Goal: Information Seeking & Learning: Find specific fact

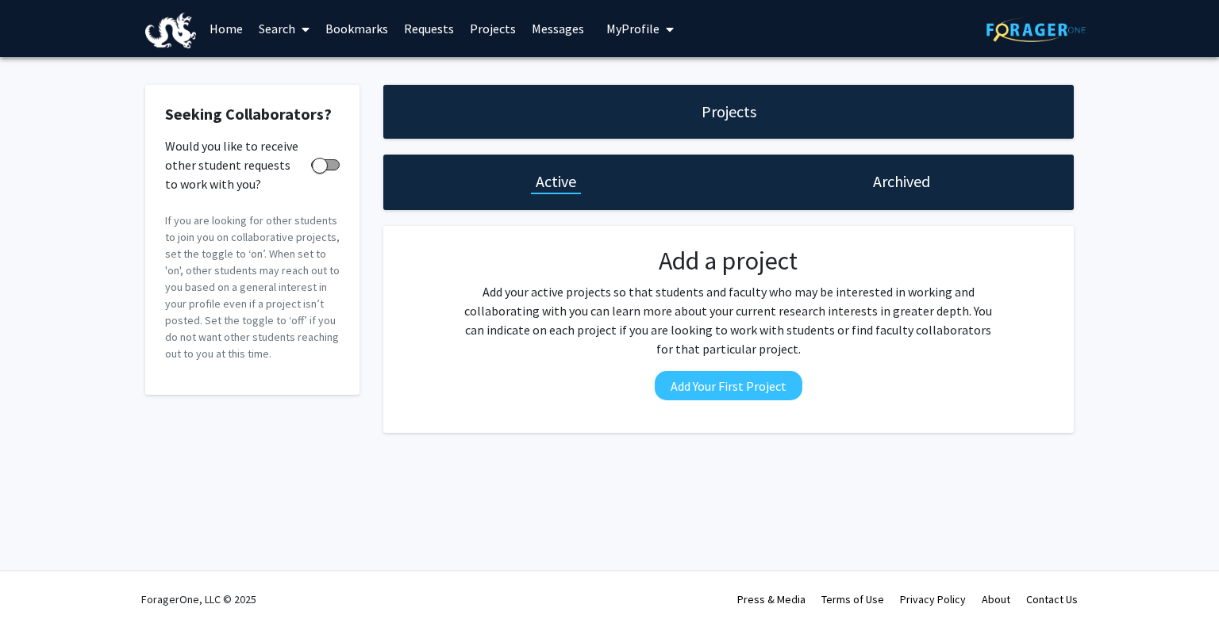
click at [296, 23] on span at bounding box center [302, 30] width 14 height 56
click at [301, 63] on span "Faculty/Staff" at bounding box center [309, 73] width 117 height 32
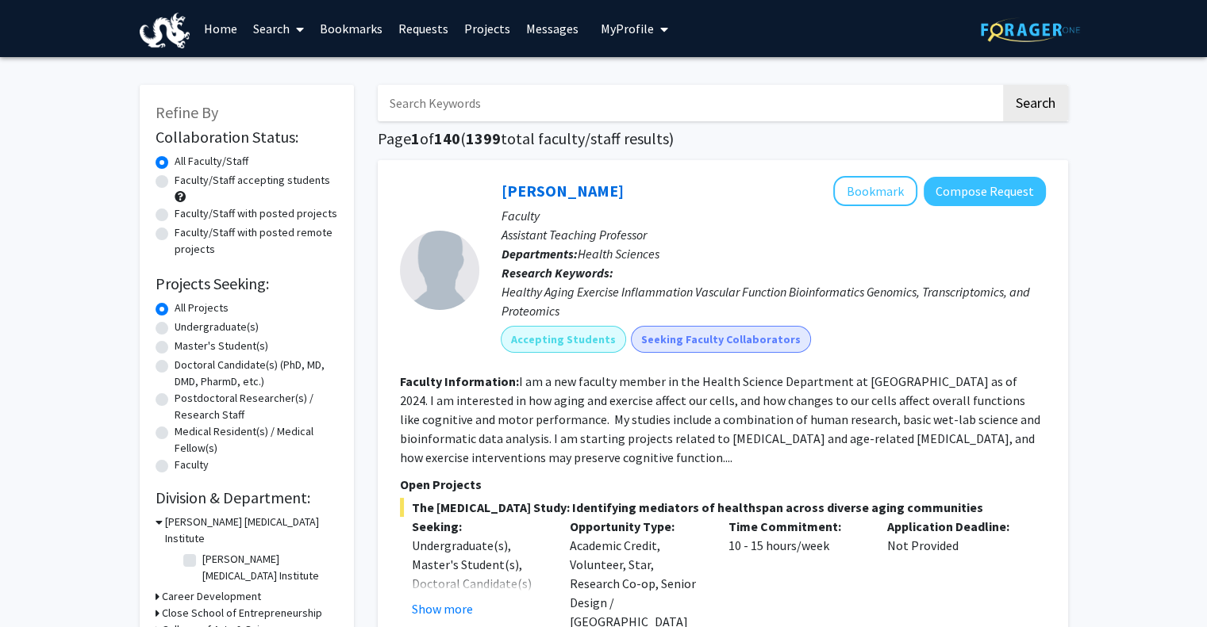
click at [500, 107] on input "Search Keywords" at bounding box center [689, 103] width 623 height 36
type input "b"
click at [1003, 85] on button "Search" at bounding box center [1035, 103] width 65 height 36
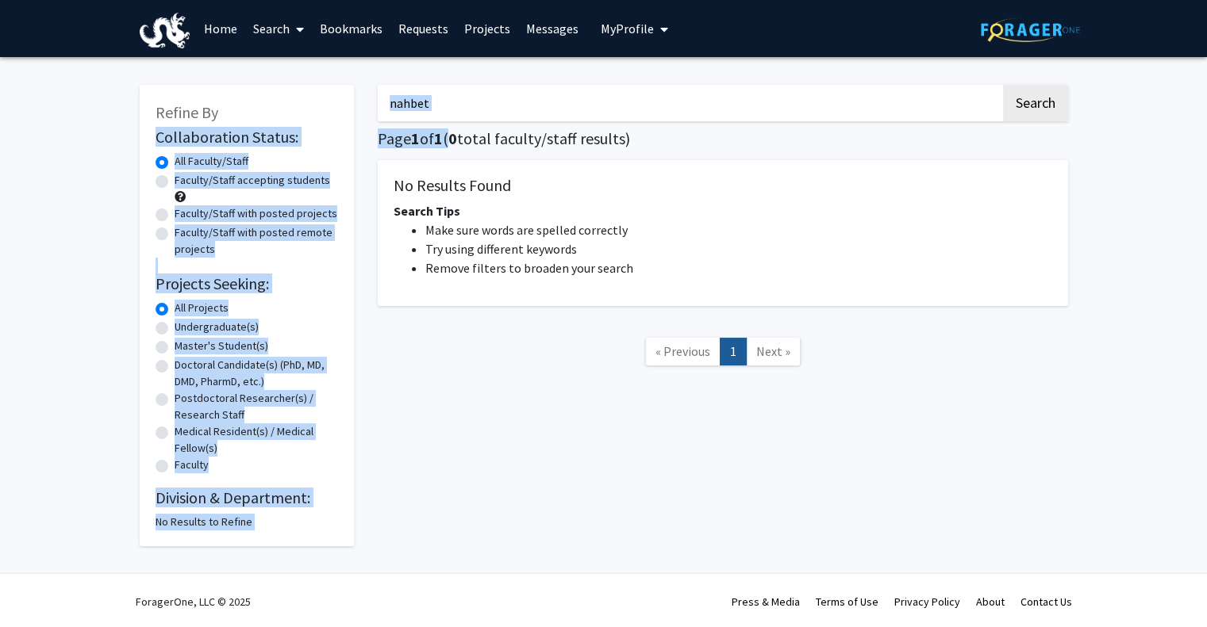
drag, startPoint x: 453, startPoint y: 125, endPoint x: 298, endPoint y: 117, distance: 154.9
click at [298, 117] on div "Refine By Collaboration Status: Collaboration Status All Faculty/Staff Collabor…" at bounding box center [604, 308] width 952 height 478
click at [459, 109] on input "nahbet" at bounding box center [689, 103] width 623 height 36
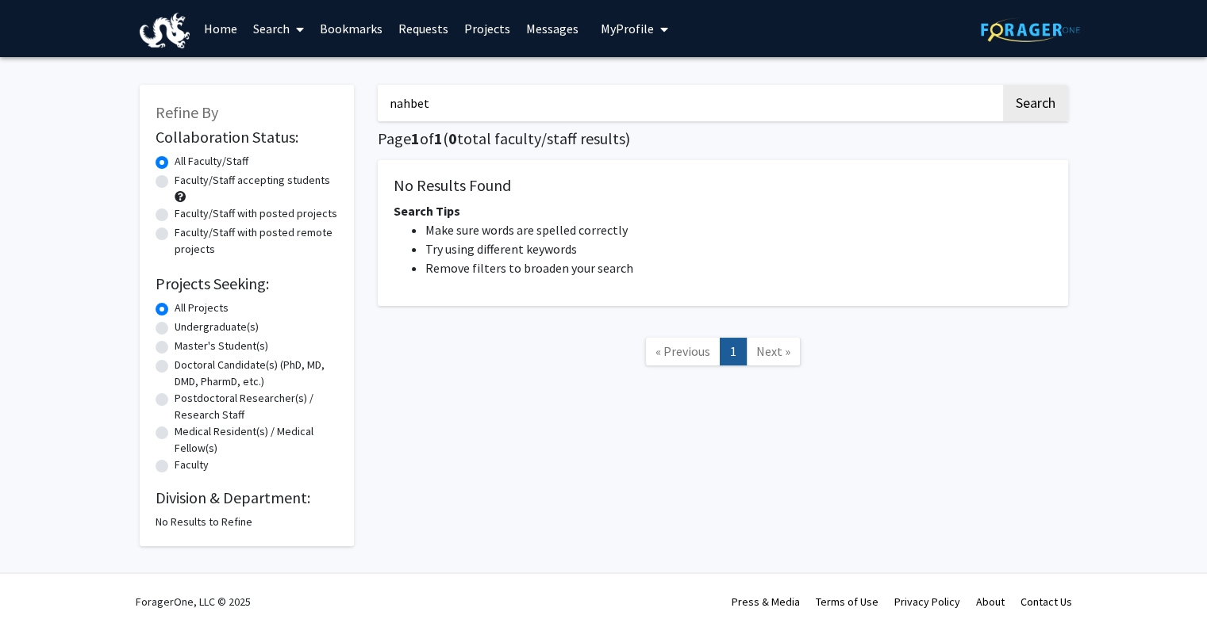
drag, startPoint x: 448, startPoint y: 113, endPoint x: 216, endPoint y: 111, distance: 232.4
click at [216, 111] on div "Refine By Collaboration Status: Collaboration Status All Faculty/Staff Collabor…" at bounding box center [604, 308] width 952 height 478
type input "nabet"
click at [1003, 85] on button "Search" at bounding box center [1035, 103] width 65 height 36
